Goal: Task Accomplishment & Management: Manage account settings

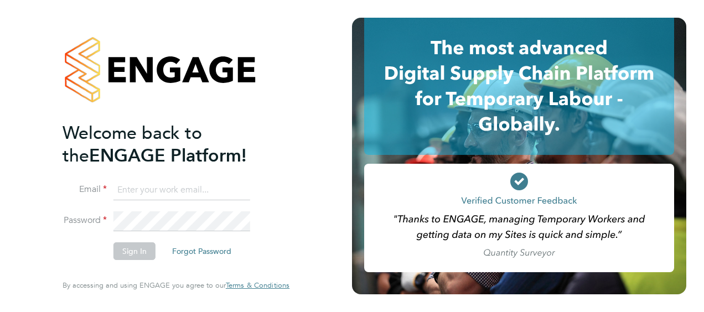
type input "[EMAIL_ADDRESS][PERSON_NAME][DOMAIN_NAME]"
click at [70, 259] on li "Sign In Forgot Password" at bounding box center [171, 257] width 216 height 29
click at [136, 250] on button "Sign In" at bounding box center [135, 252] width 42 height 18
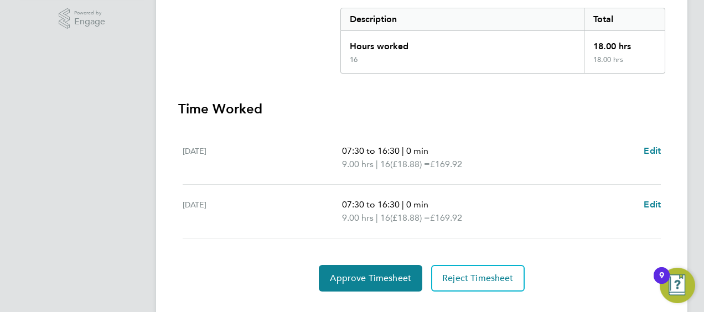
scroll to position [254, 0]
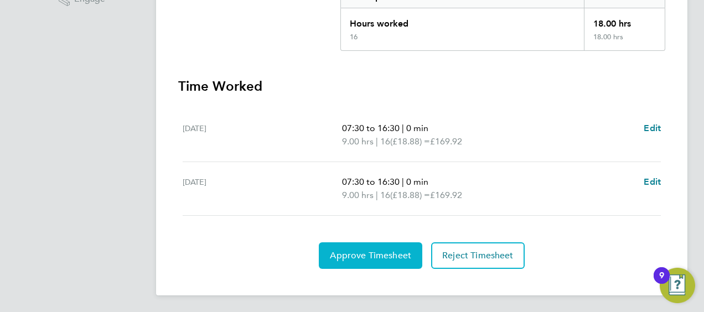
click at [387, 258] on span "Approve Timesheet" at bounding box center [370, 255] width 81 height 11
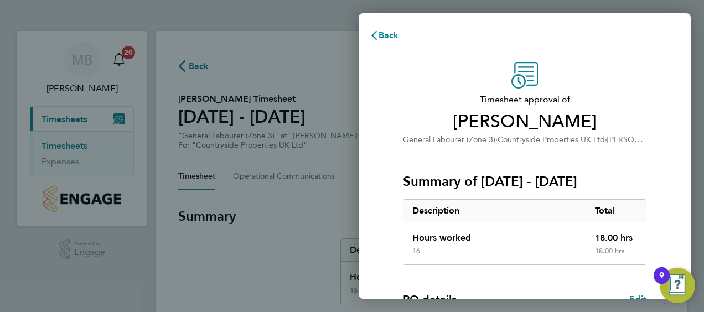
click at [388, 235] on div "Timesheet approval of [PERSON_NAME] General Labourer (Zone 3) · Countryside Pro…" at bounding box center [525, 283] width 332 height 469
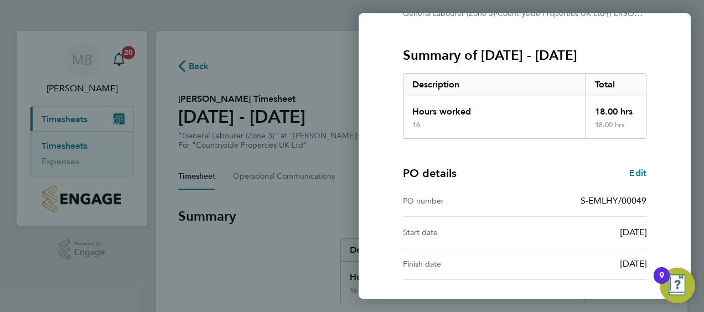
scroll to position [217, 0]
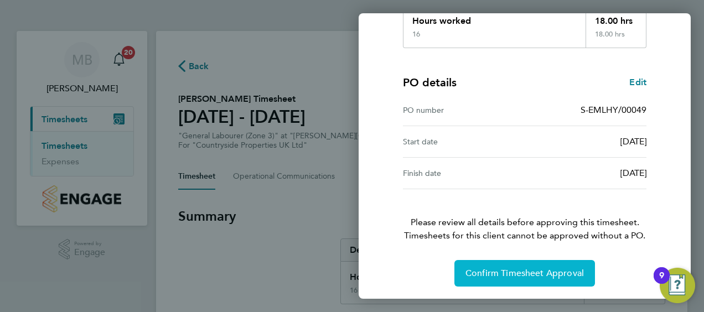
click at [491, 269] on span "Confirm Timesheet Approval" at bounding box center [525, 273] width 119 height 11
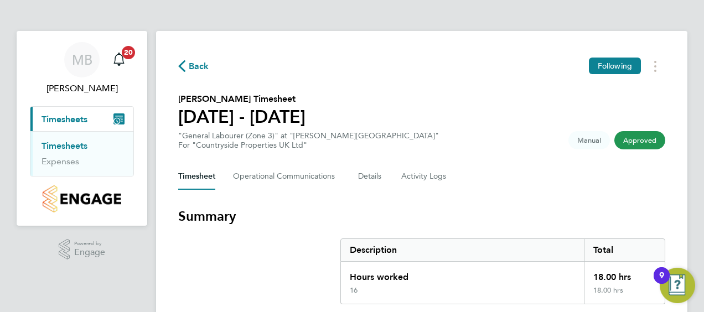
click at [72, 145] on link "Timesheets" at bounding box center [65, 146] width 46 height 11
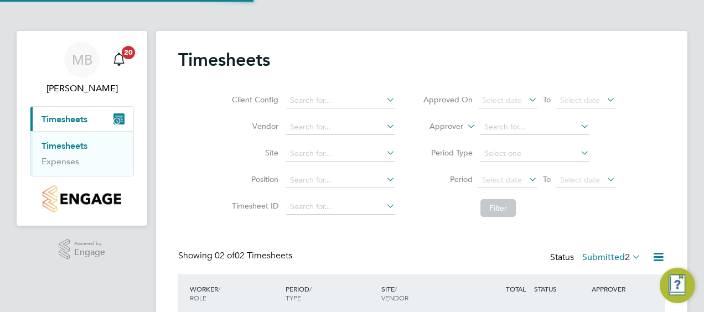
scroll to position [28, 96]
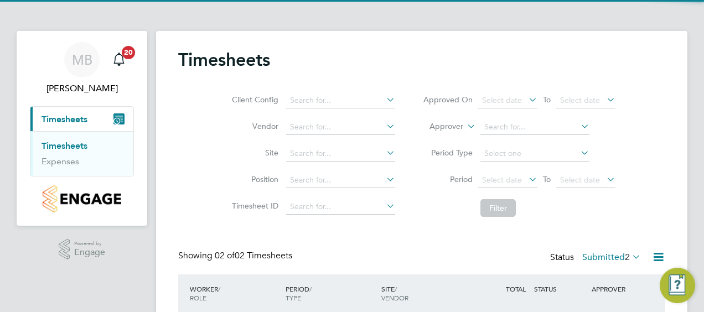
click at [391, 214] on li "Timesheet ID" at bounding box center [312, 207] width 194 height 27
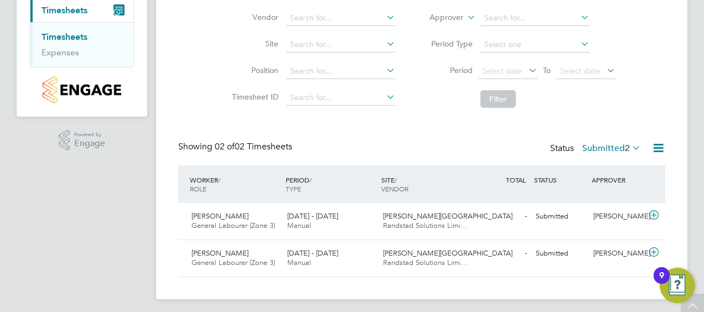
scroll to position [113, 0]
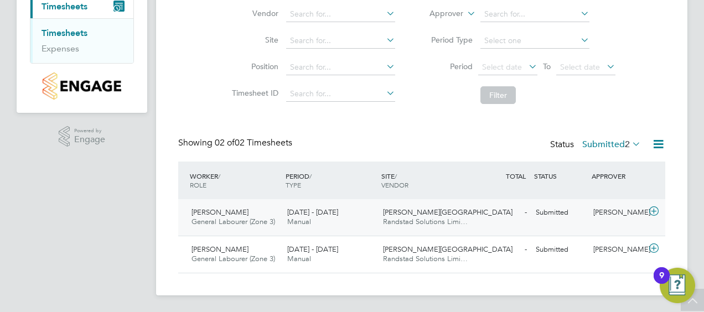
click at [653, 210] on icon at bounding box center [654, 211] width 14 height 9
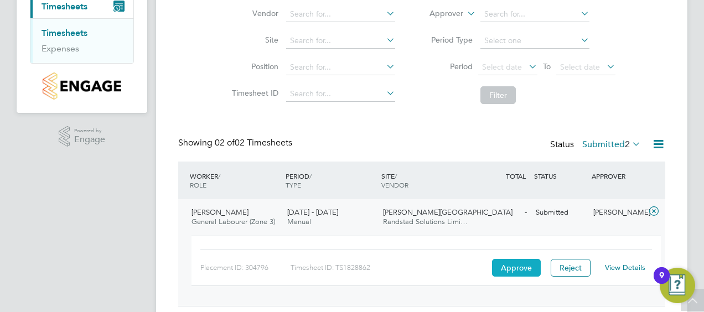
click at [515, 272] on button "Approve" at bounding box center [516, 268] width 49 height 18
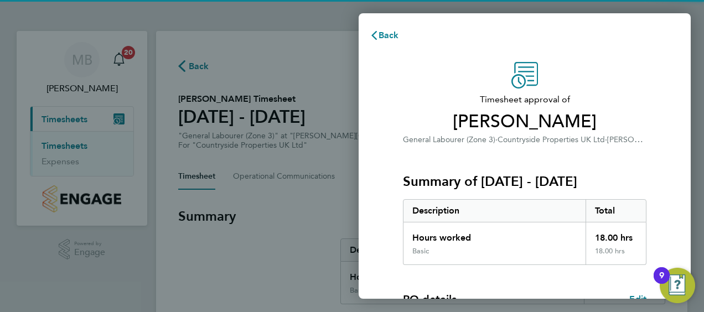
click at [381, 199] on div "Timesheet approval of Gary Lewis General Labourer (Zone 3) · Countryside Proper…" at bounding box center [525, 283] width 332 height 469
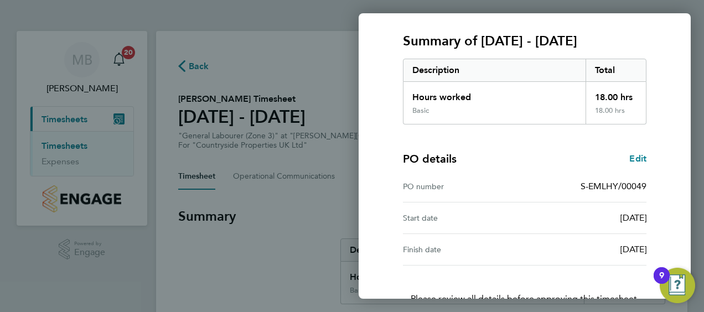
scroll to position [217, 0]
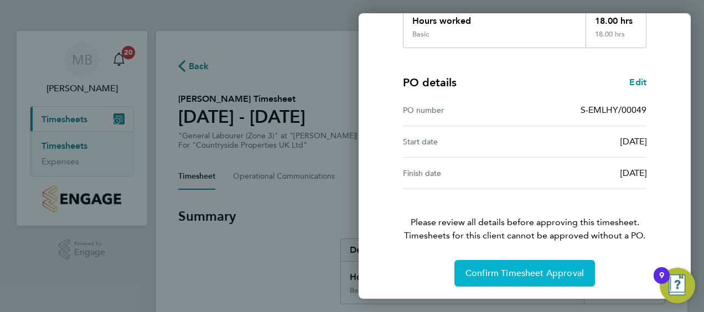
click at [498, 272] on span "Confirm Timesheet Approval" at bounding box center [525, 273] width 119 height 11
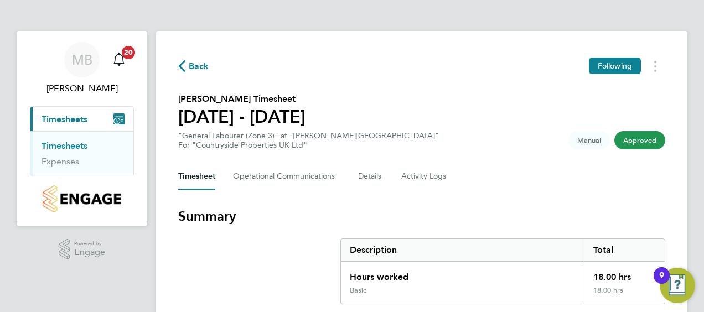
click at [75, 141] on link "Timesheets" at bounding box center [65, 146] width 46 height 11
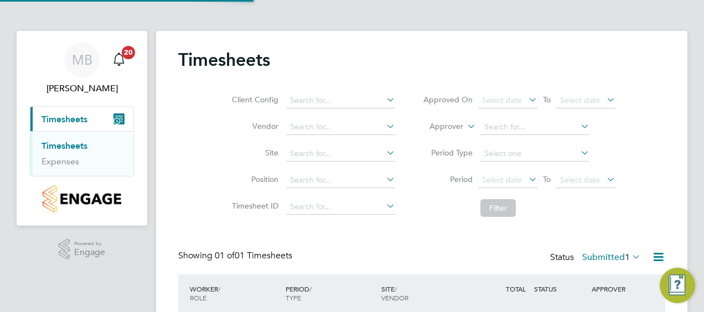
scroll to position [28, 96]
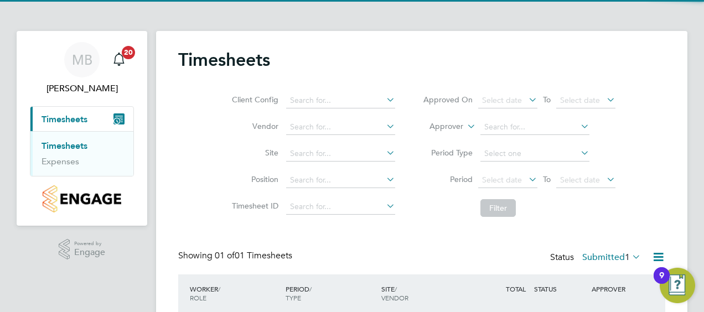
click at [408, 237] on div "Timesheets Client Config Vendor Site Position Timesheet ID Approved On Select d…" at bounding box center [421, 199] width 487 height 301
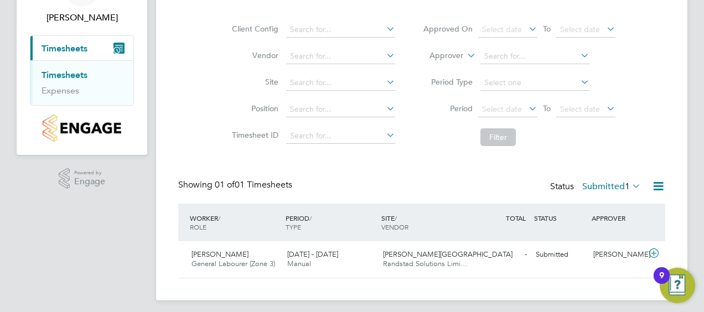
scroll to position [76, 0]
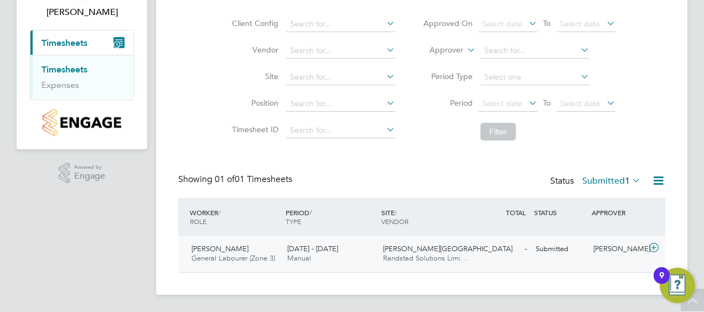
click at [652, 247] on icon at bounding box center [654, 248] width 14 height 9
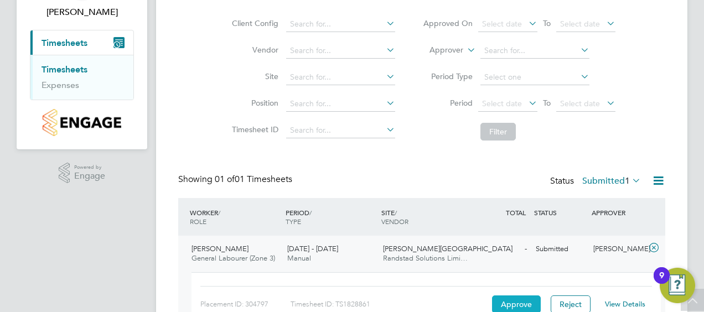
click at [517, 305] on button "Approve" at bounding box center [516, 305] width 49 height 18
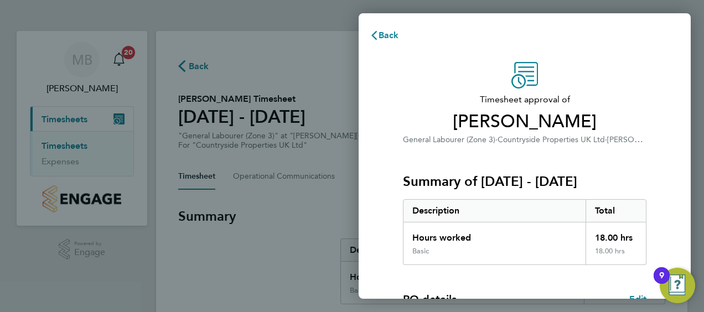
click at [378, 214] on div "Timesheet approval of [PERSON_NAME] General Labourer (Zone 3) · Countryside Pro…" at bounding box center [525, 283] width 332 height 469
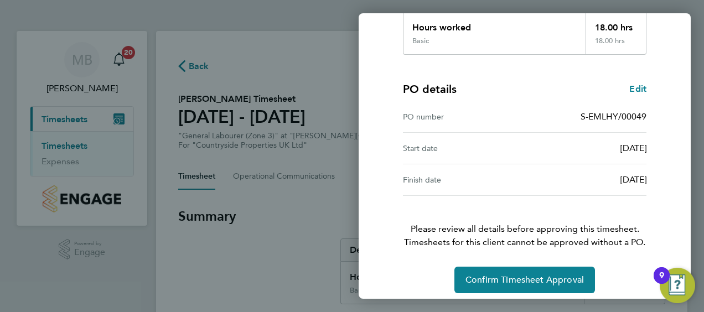
scroll to position [217, 0]
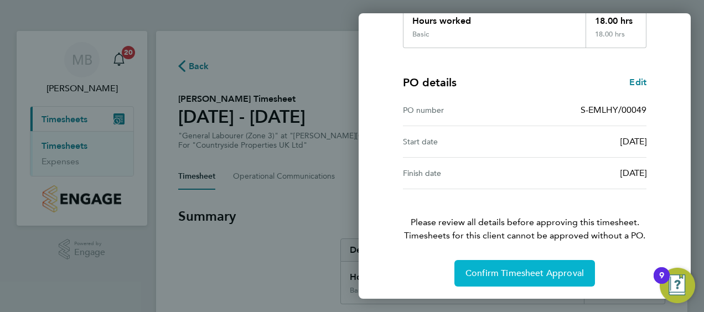
click at [490, 268] on span "Confirm Timesheet Approval" at bounding box center [525, 273] width 119 height 11
